Goal: Find specific page/section: Find specific page/section

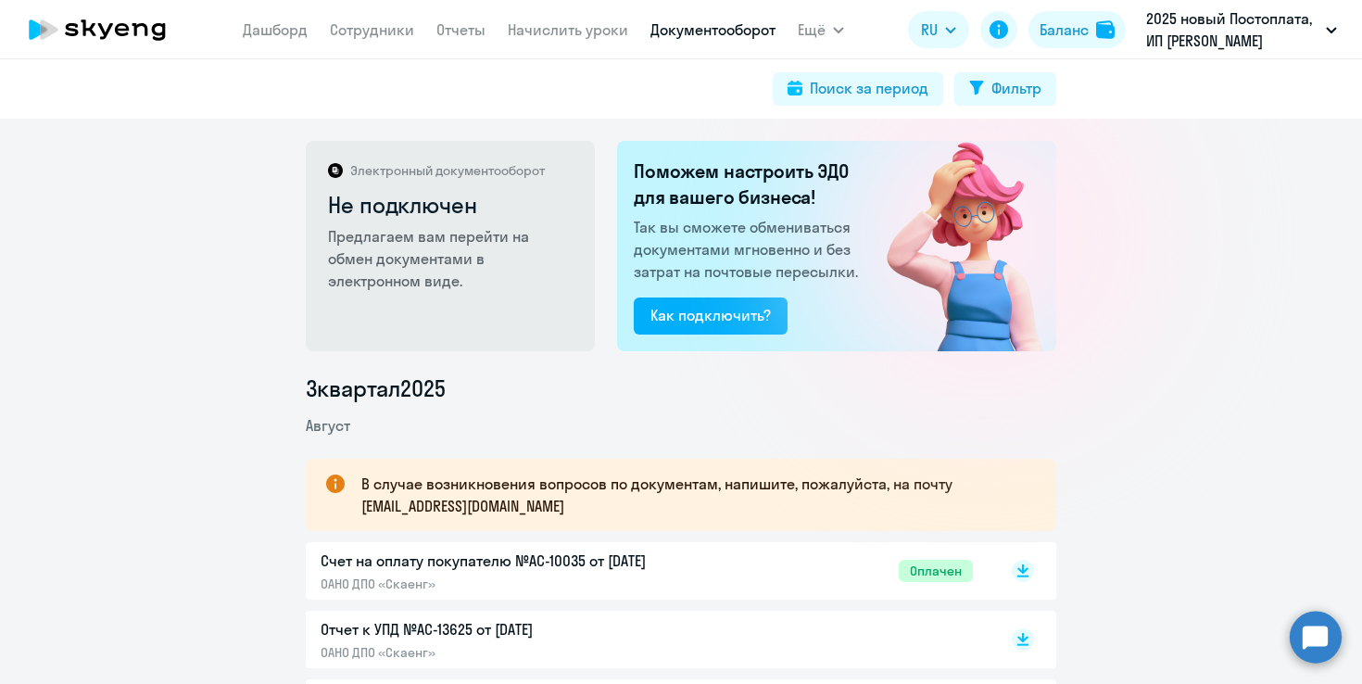
scroll to position [2, 0]
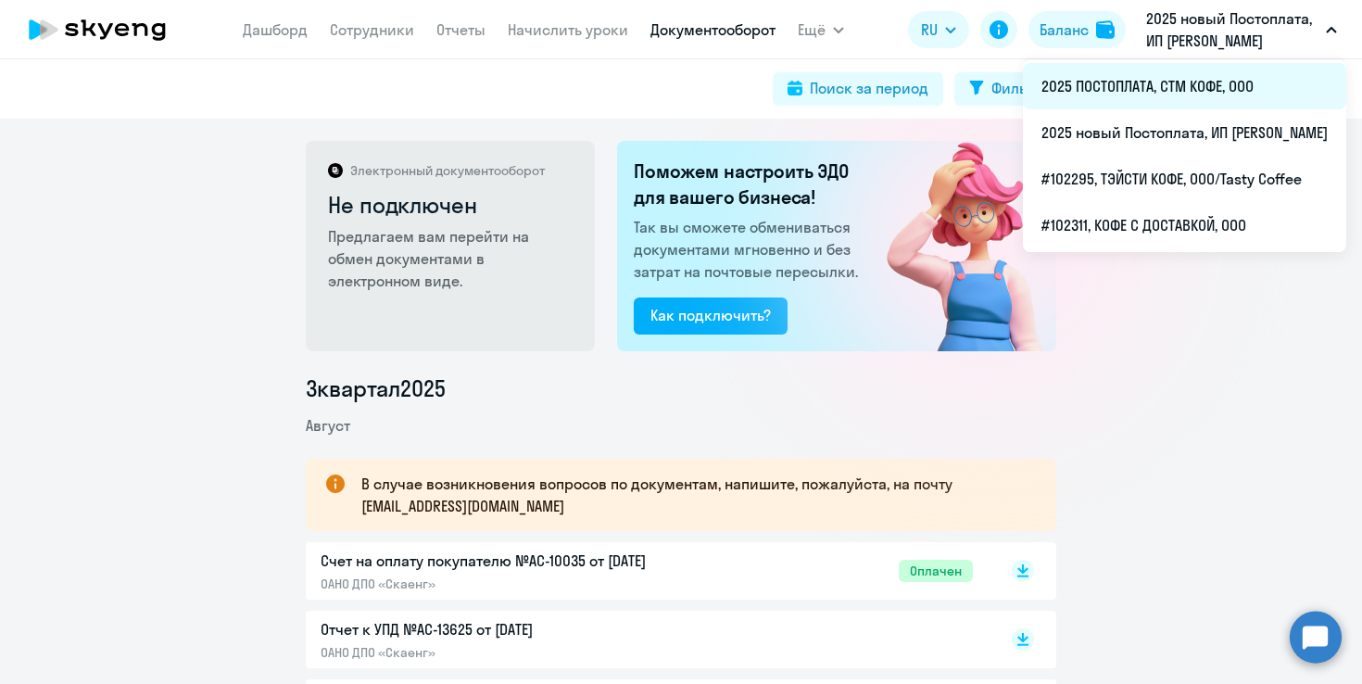
click at [1040, 95] on li "2025 ПОСТОПЛАТА, СТМ КОФЕ, ООО" at bounding box center [1184, 86] width 323 height 46
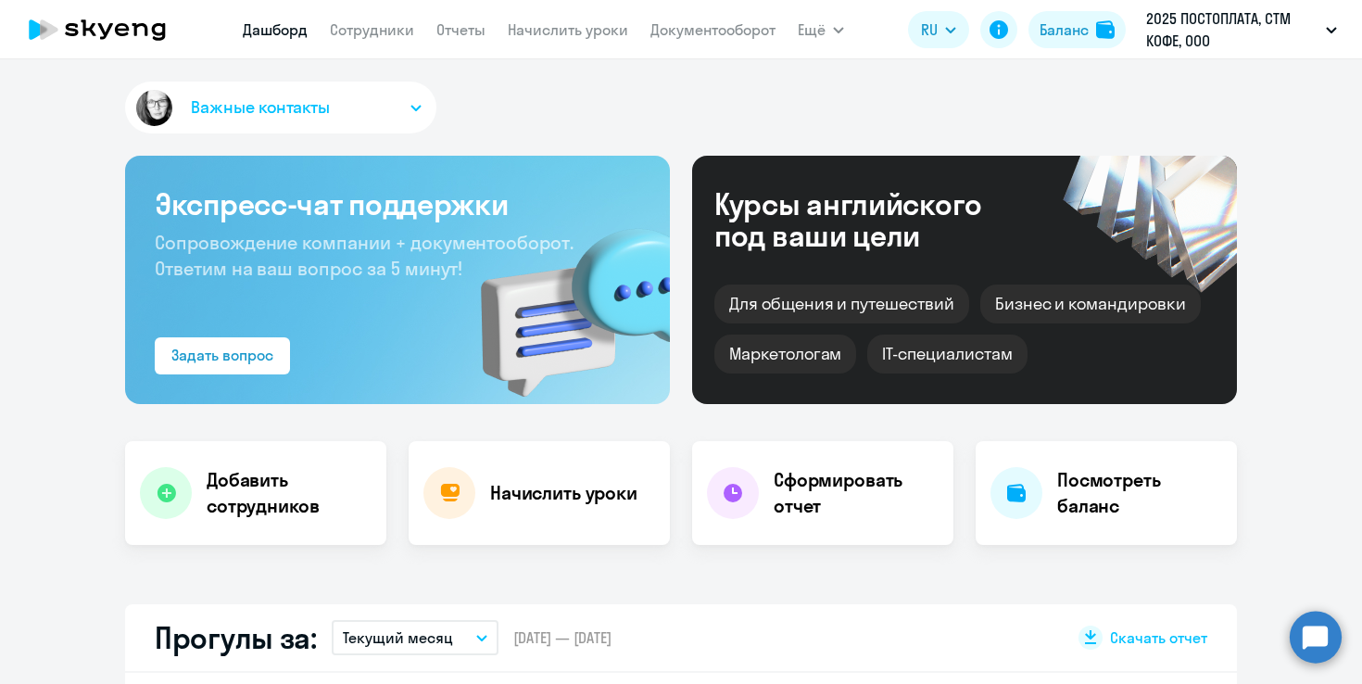
select select "30"
click at [699, 33] on link "Документооборот" at bounding box center [712, 29] width 125 height 19
